Goal: Information Seeking & Learning: Check status

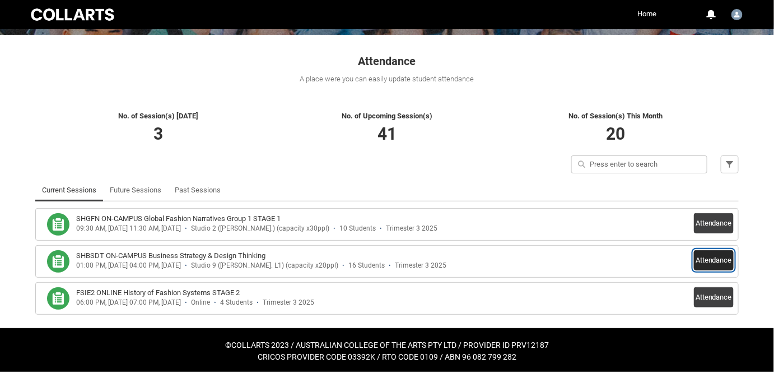
click at [726, 256] on button "Attendance" at bounding box center [714, 260] width 40 height 20
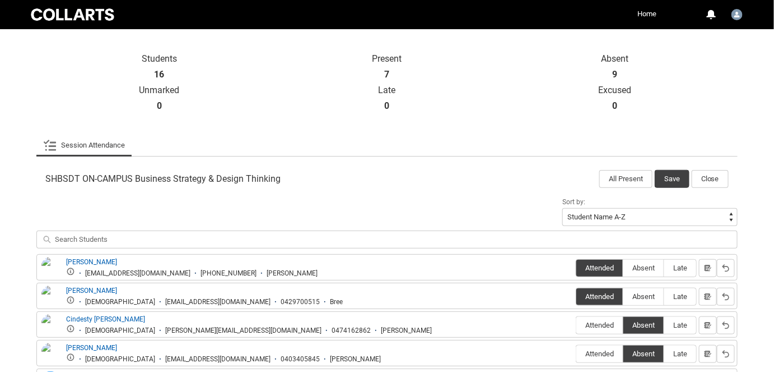
scroll to position [224, 0]
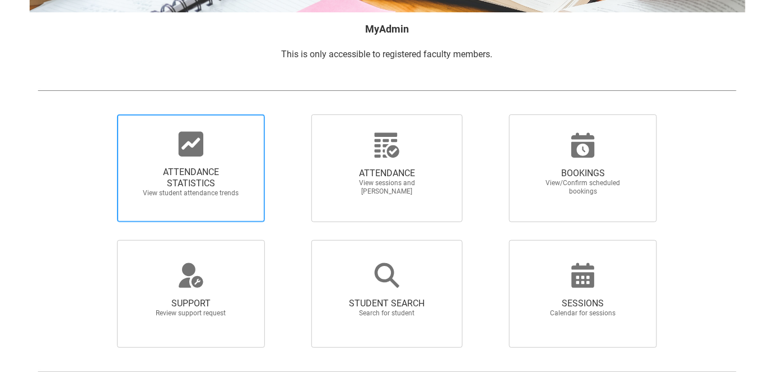
scroll to position [203, 0]
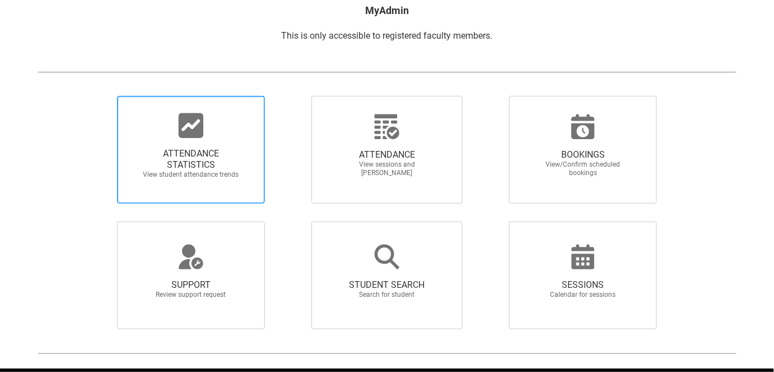
click at [188, 142] on span "ATTENDANCE STATISTICS View student attendance trends" at bounding box center [191, 163] width 108 height 49
click at [99, 96] on input "ATTENDANCE STATISTICS View student attendance trends" at bounding box center [98, 95] width 1 height 1
radio input "true"
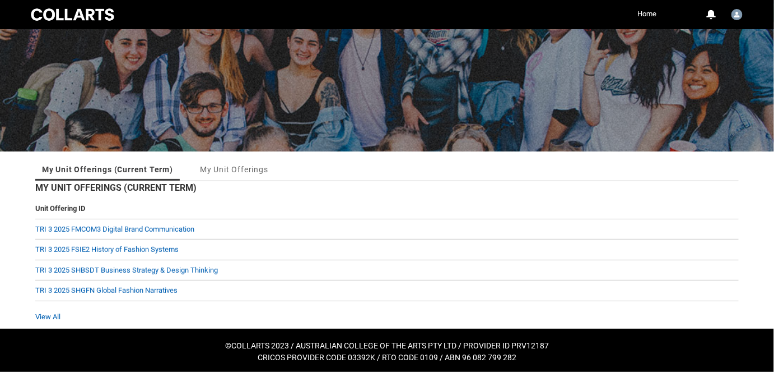
scroll to position [59, 0]
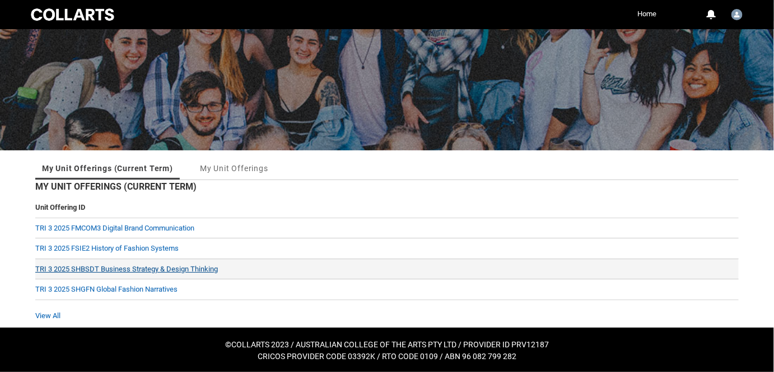
click at [122, 269] on link "TRI 3 2025 SHBSDT Business Strategy & Design Thinking" at bounding box center [126, 269] width 183 height 8
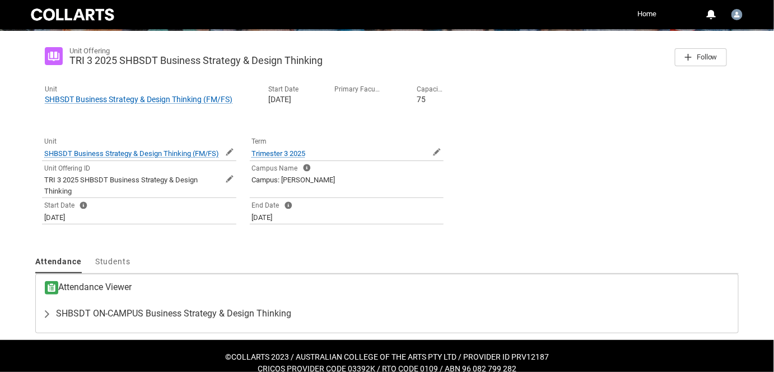
scroll to position [191, 0]
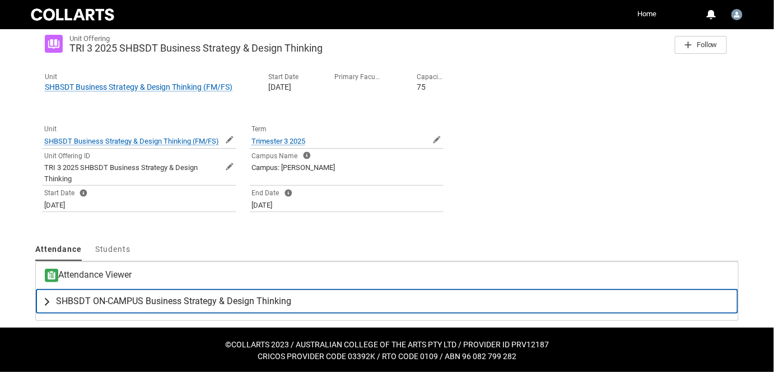
click at [110, 300] on span "SHBSDT ON-CAMPUS Business Strategy & Design Thinking" at bounding box center [173, 300] width 235 height 11
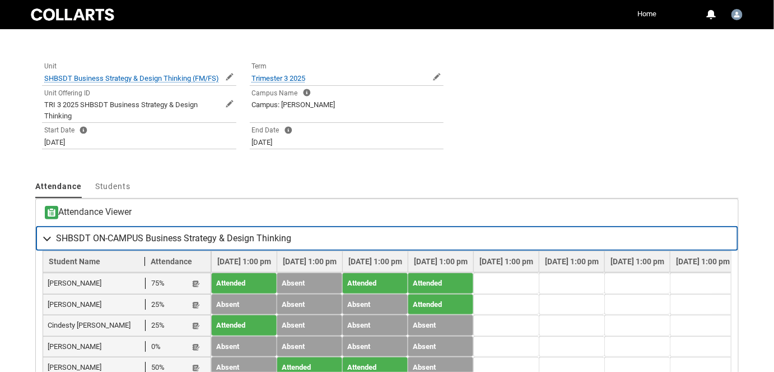
scroll to position [293, 0]
